Goal: Task Accomplishment & Management: Manage account settings

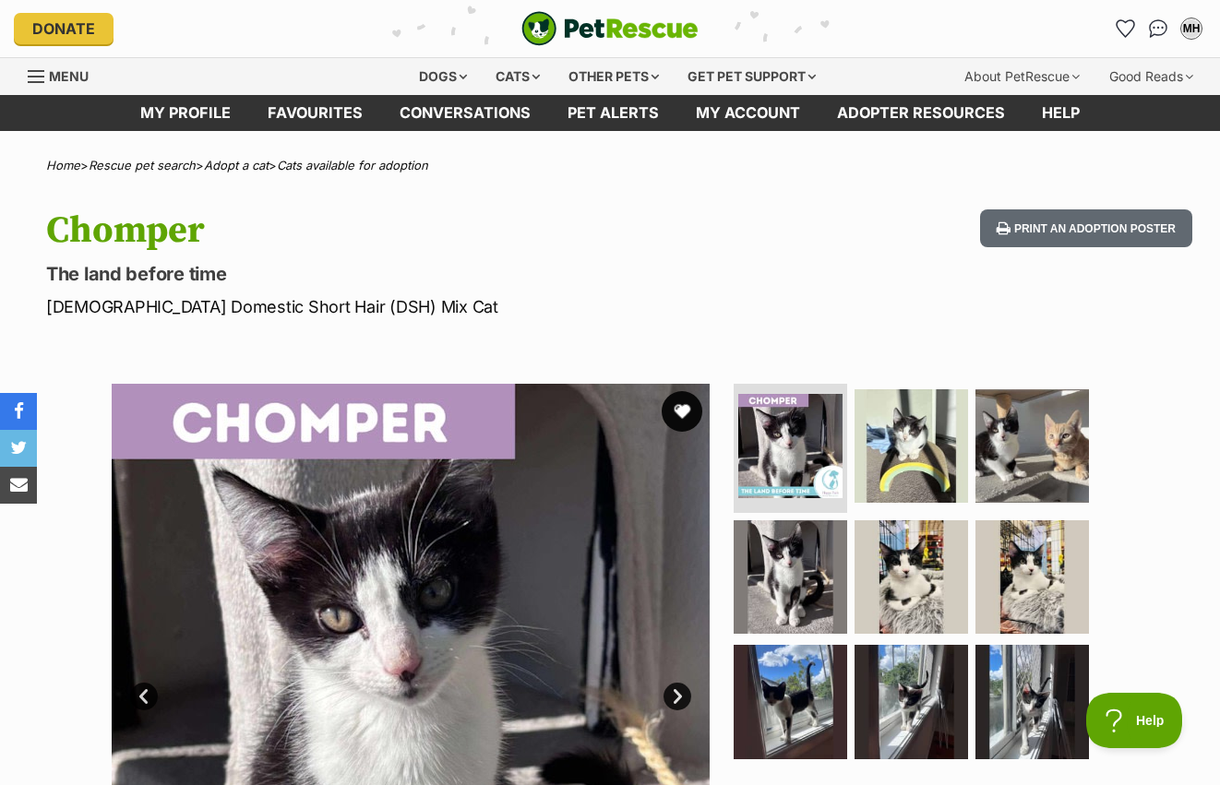
click at [684, 409] on button "favourite" at bounding box center [682, 411] width 41 height 41
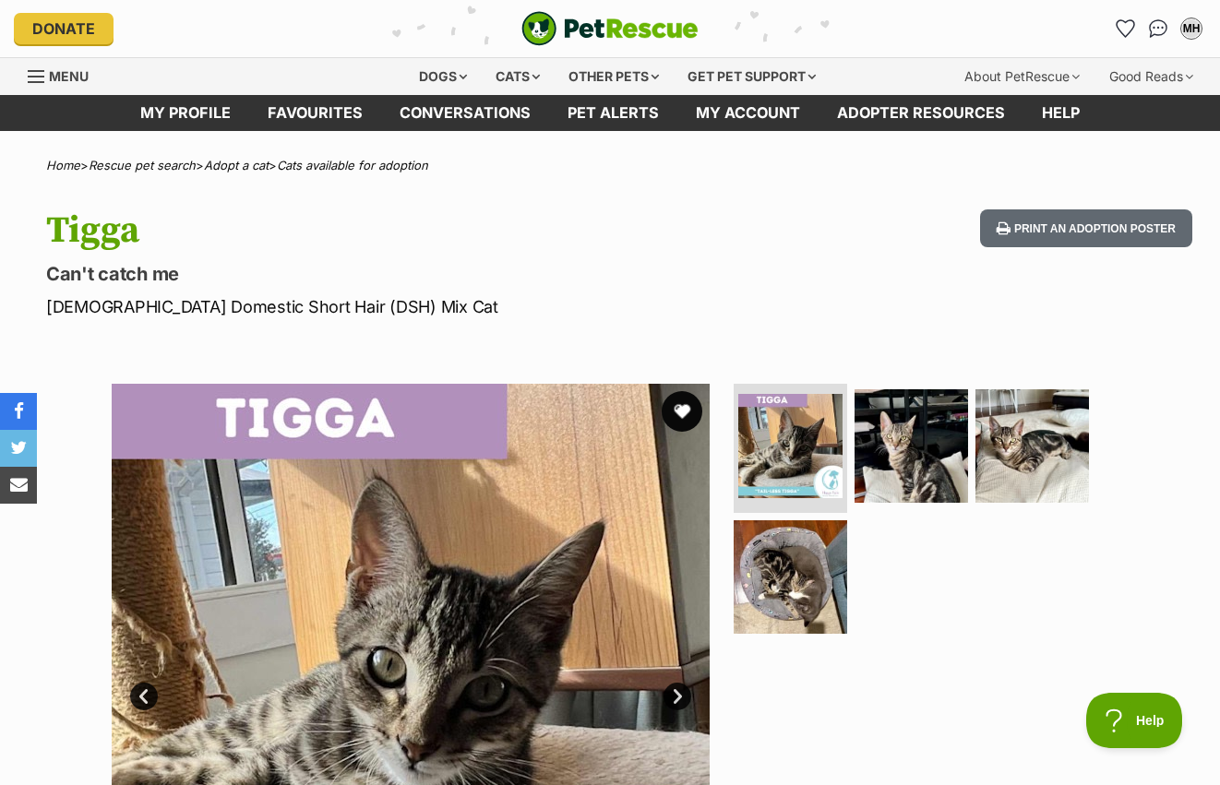
click at [675, 404] on button "favourite" at bounding box center [682, 411] width 41 height 41
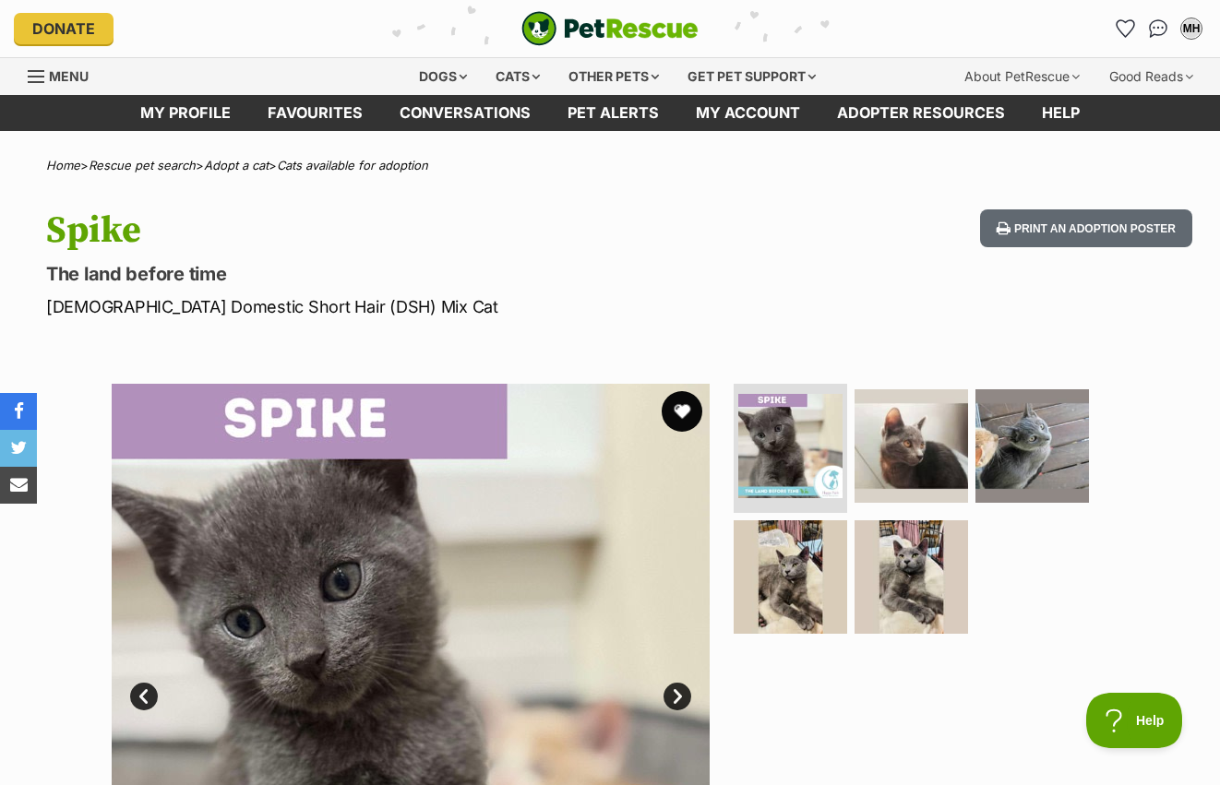
click at [669, 406] on button "favourite" at bounding box center [682, 411] width 41 height 41
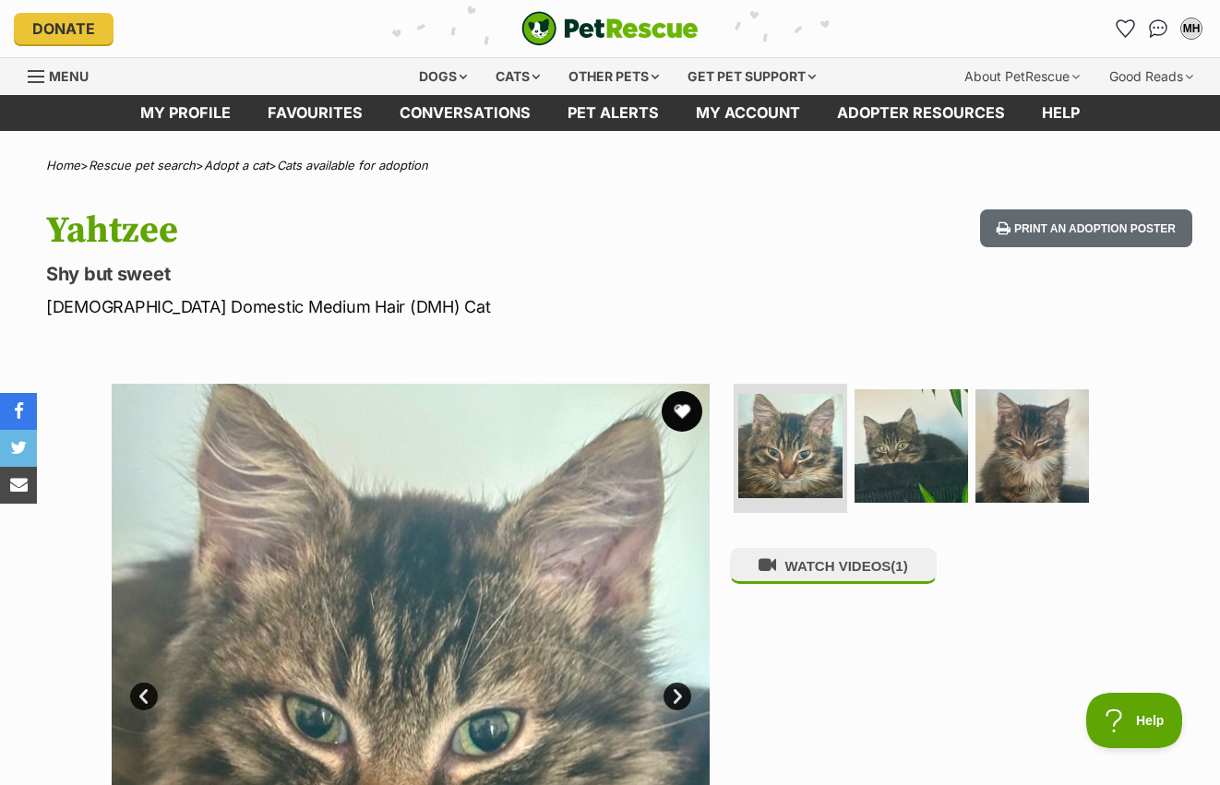
click at [685, 415] on button "favourite" at bounding box center [682, 411] width 41 height 41
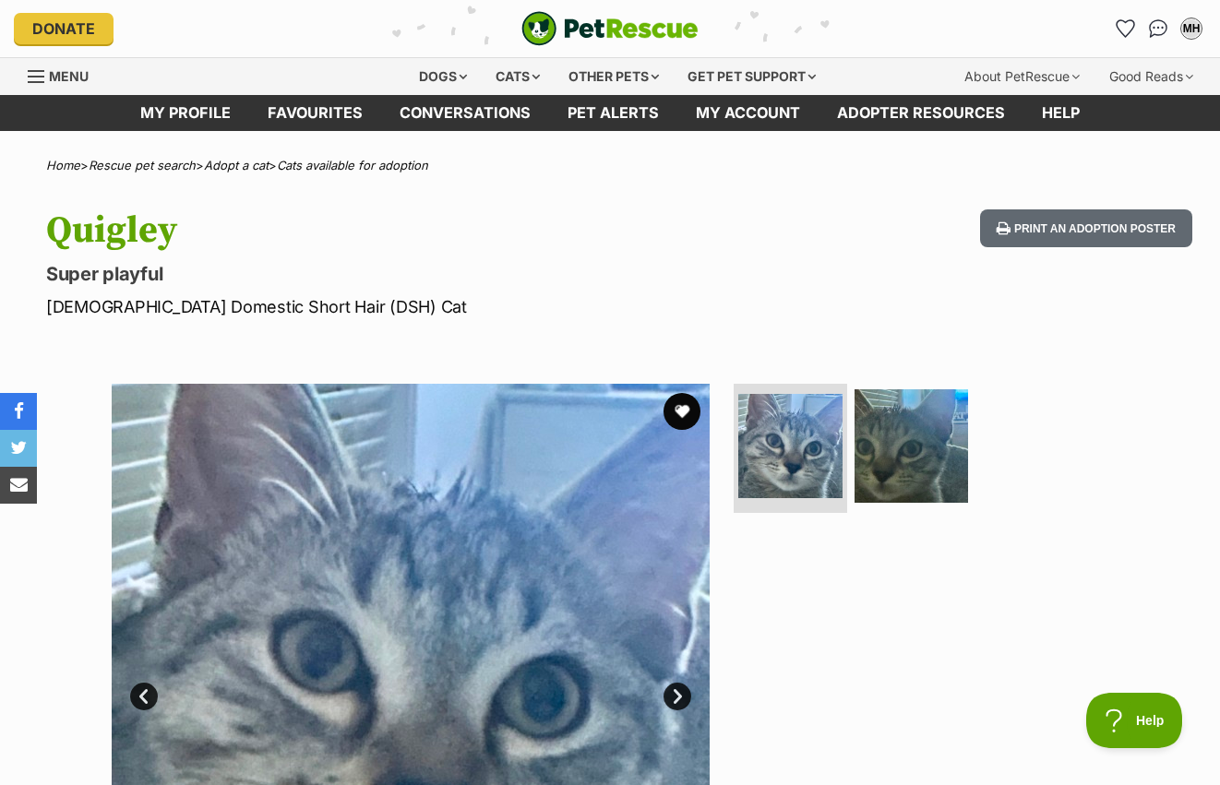
drag, startPoint x: 687, startPoint y: 411, endPoint x: 534, endPoint y: 475, distance: 165.4
click at [687, 411] on button "favourite" at bounding box center [682, 411] width 37 height 37
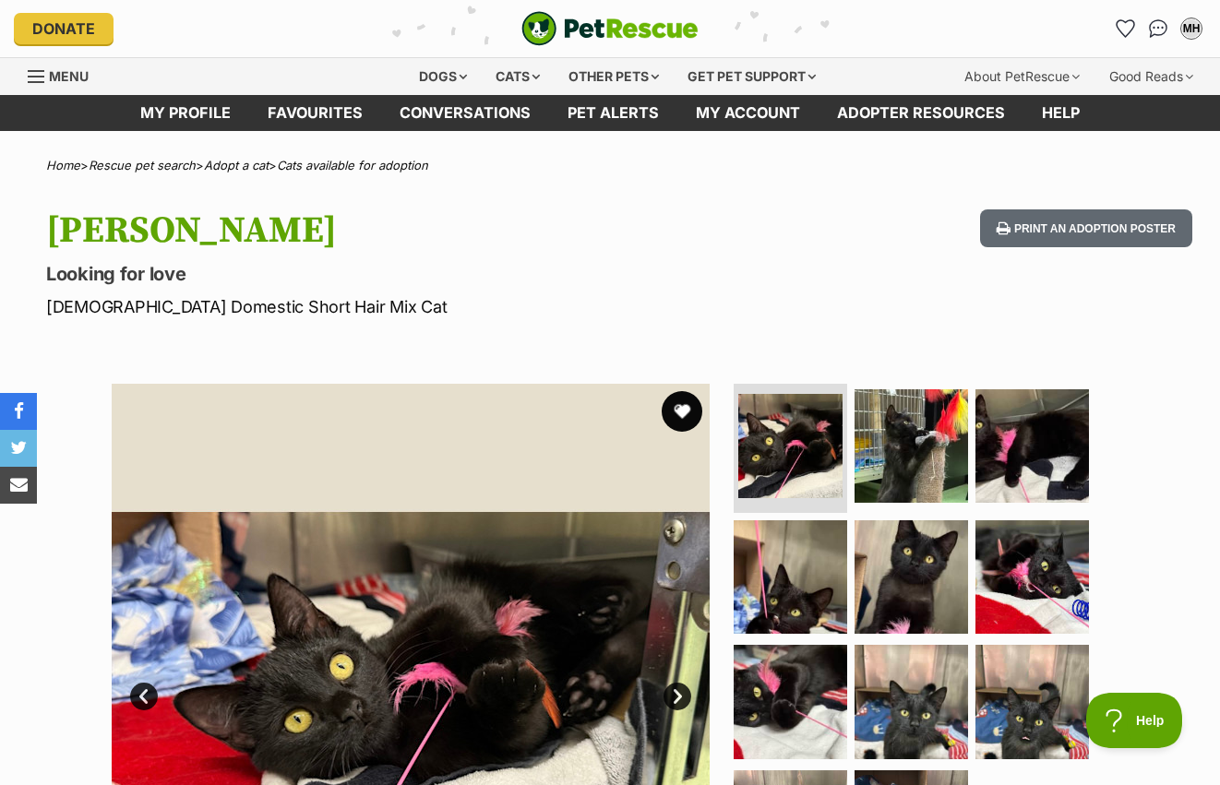
click at [670, 414] on button "favourite" at bounding box center [682, 411] width 41 height 41
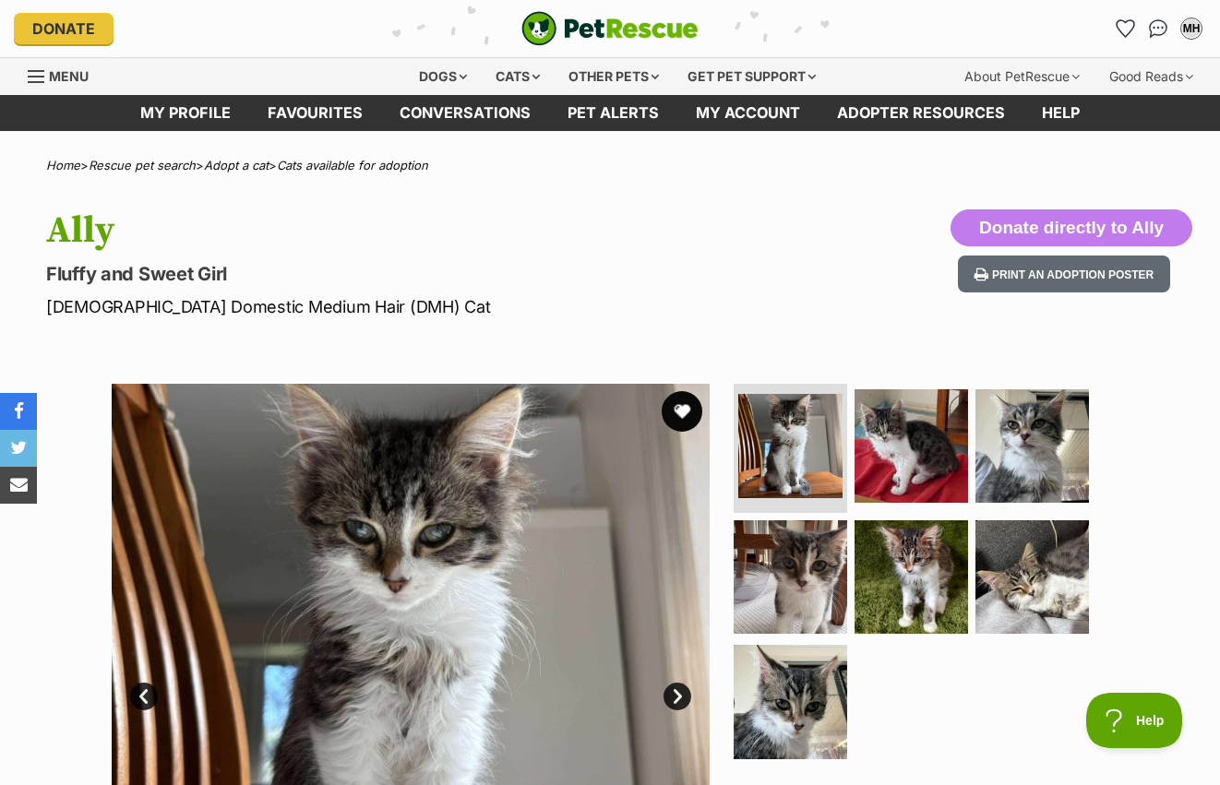
click at [674, 420] on button "favourite" at bounding box center [682, 411] width 41 height 41
